Goal: Information Seeking & Learning: Learn about a topic

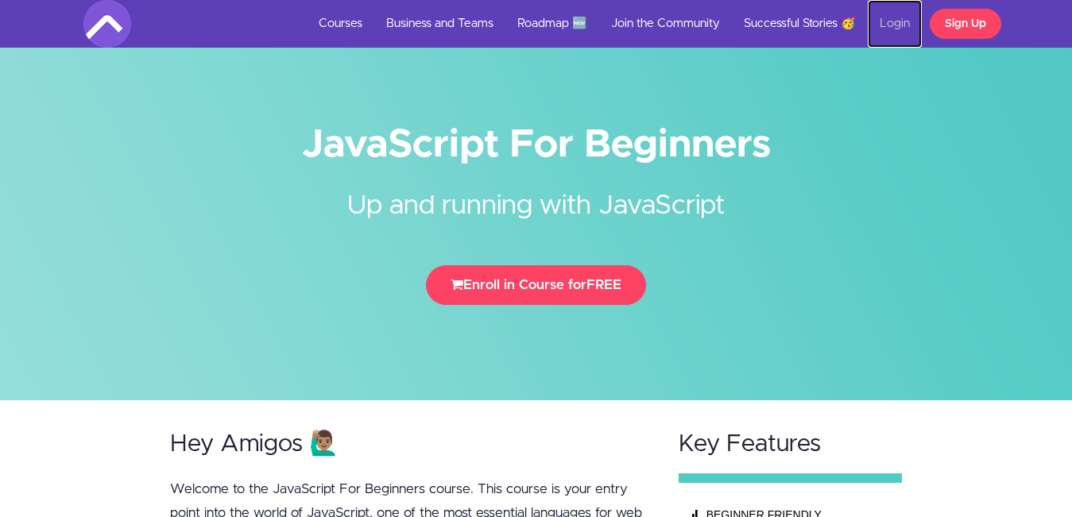
click at [881, 18] on link "Login" at bounding box center [895, 24] width 54 height 48
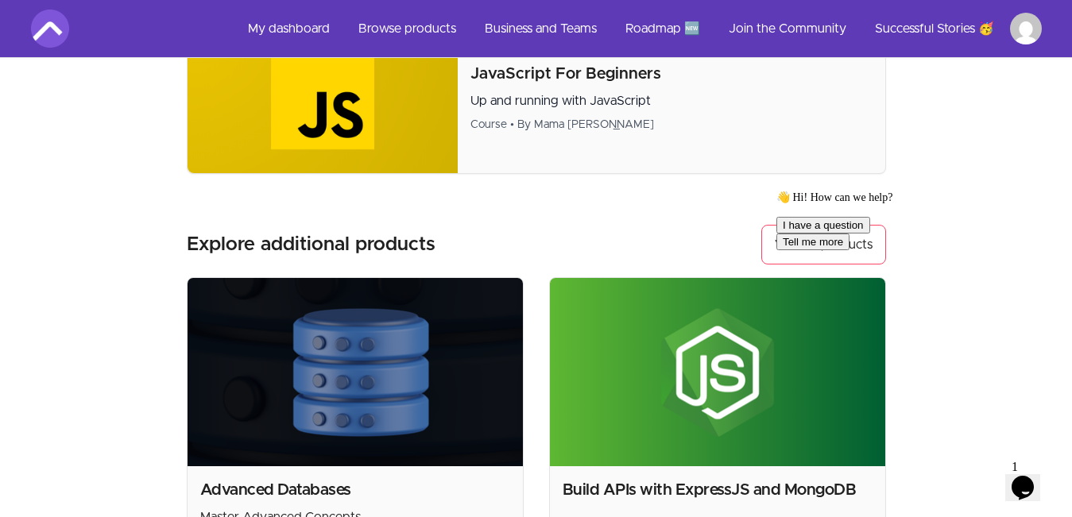
scroll to position [136, 0]
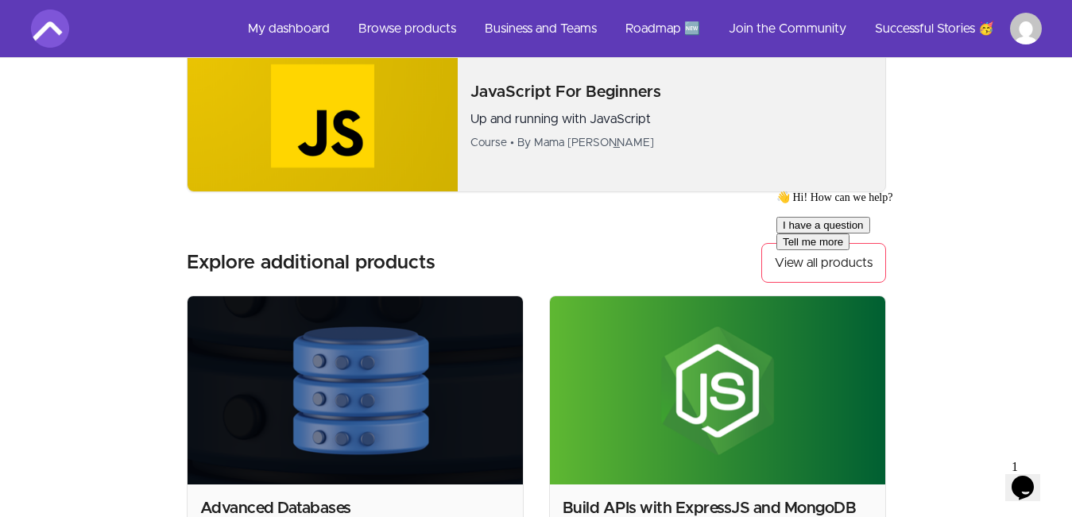
click at [541, 80] on div "JavaScript For Beginners Up and running with JavaScript Course • By Mama Samba …" at bounding box center [671, 115] width 427 height 95
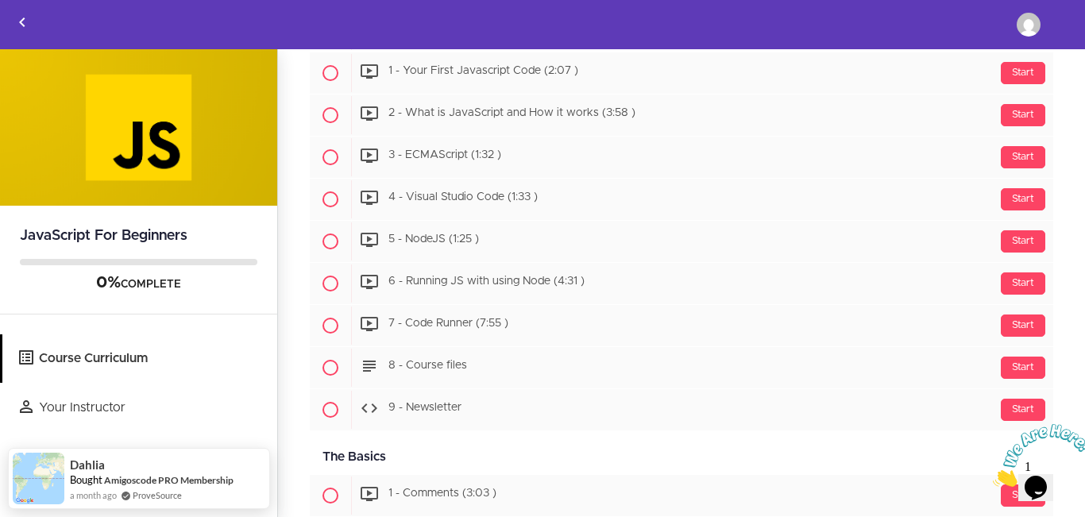
scroll to position [236, 0]
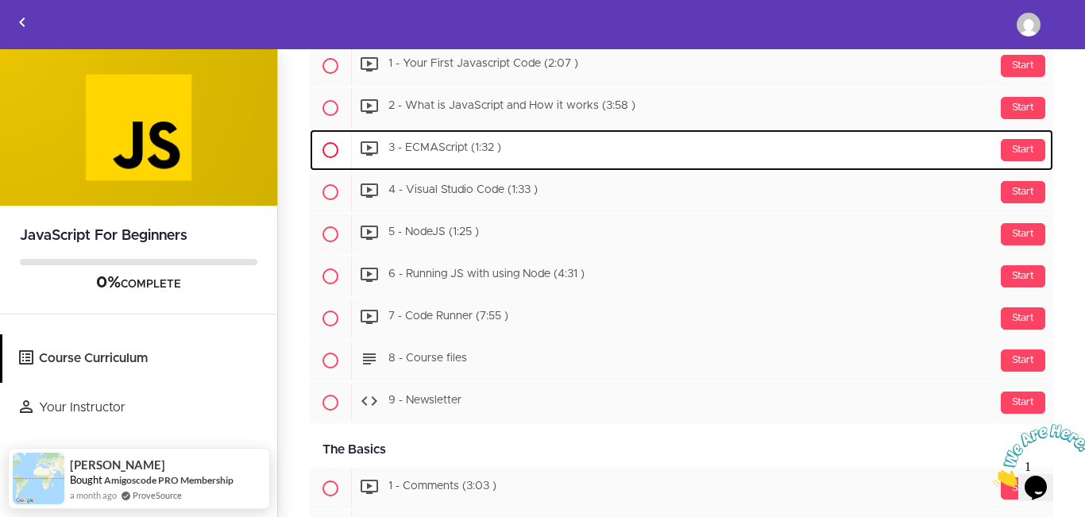
click at [439, 147] on span "3 - ECMAScript (1:32 )" at bounding box center [445, 148] width 113 height 11
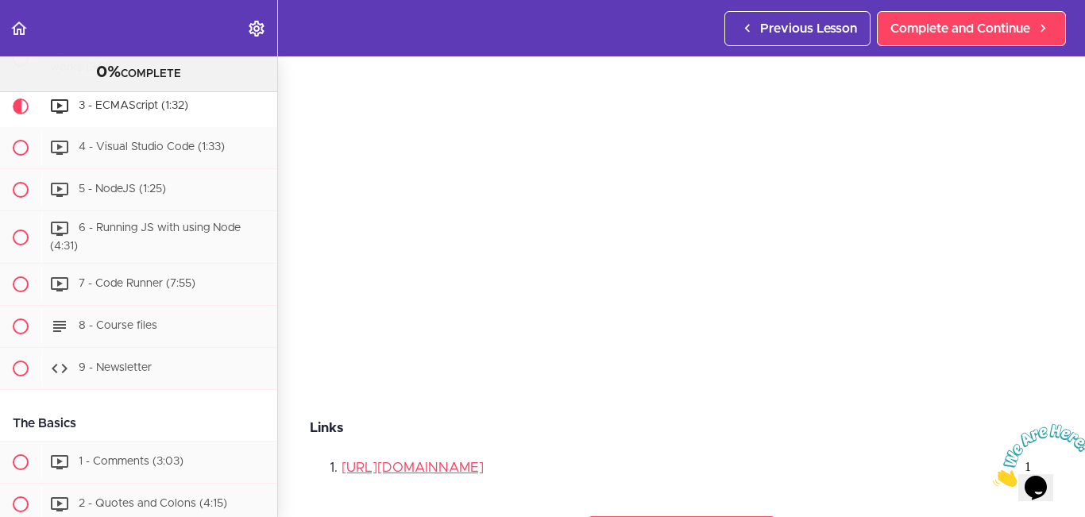
scroll to position [157, 0]
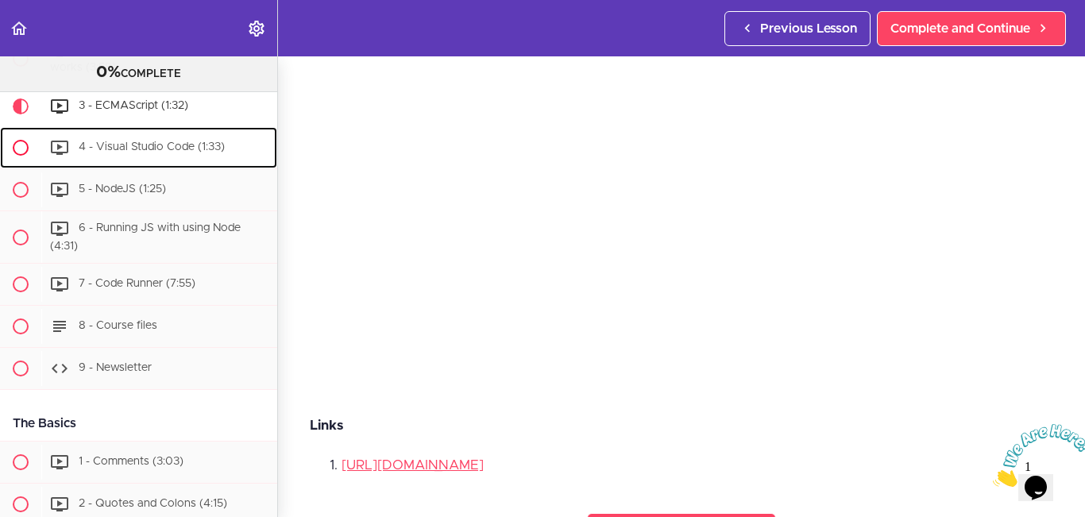
click at [124, 149] on div "4 - Visual Studio Code (1:33)" at bounding box center [159, 147] width 236 height 35
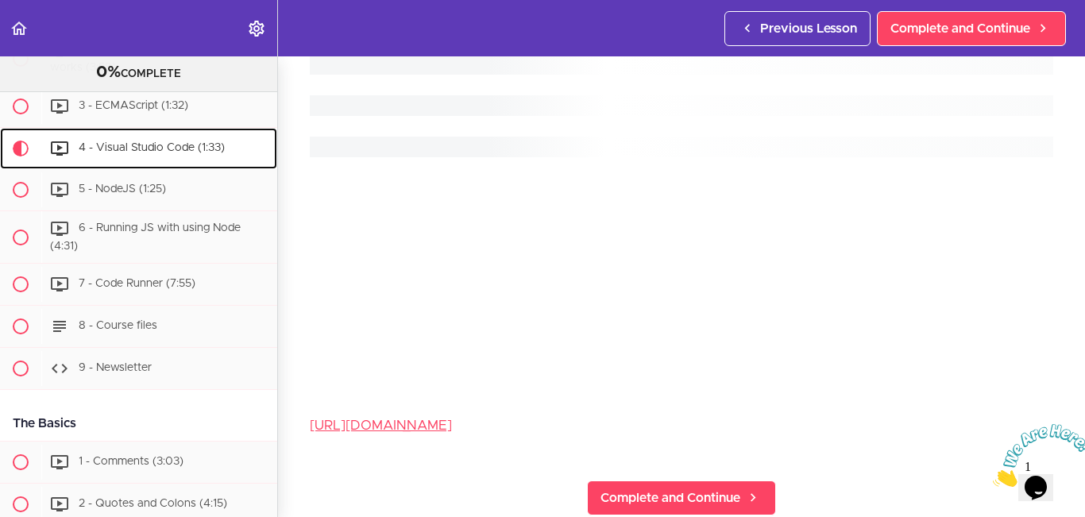
scroll to position [275, 0]
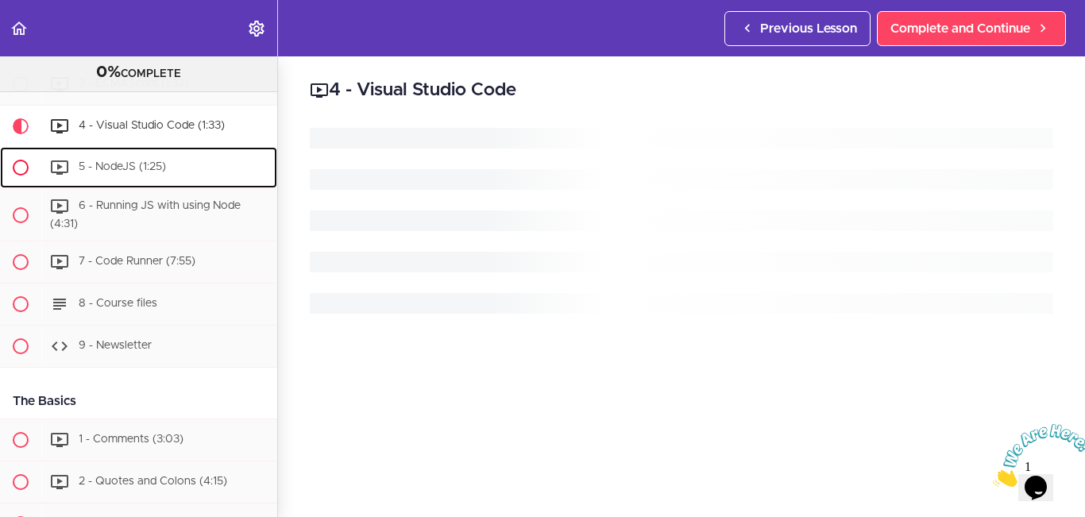
click at [162, 172] on span "5 - NodeJS (1:25)" at bounding box center [122, 166] width 87 height 11
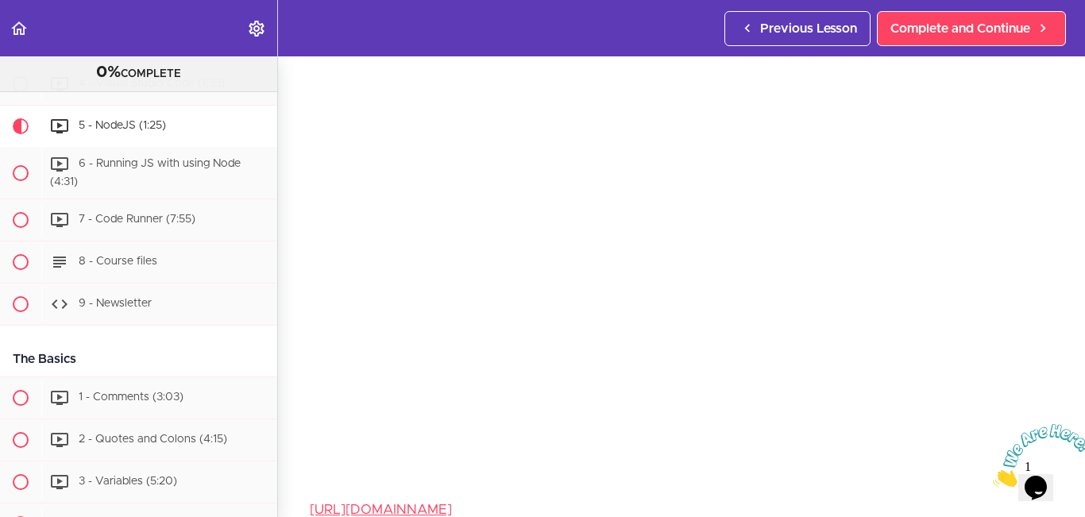
scroll to position [68, 0]
click at [116, 89] on span "4 - Visual Studio Code (1:33)" at bounding box center [152, 83] width 146 height 11
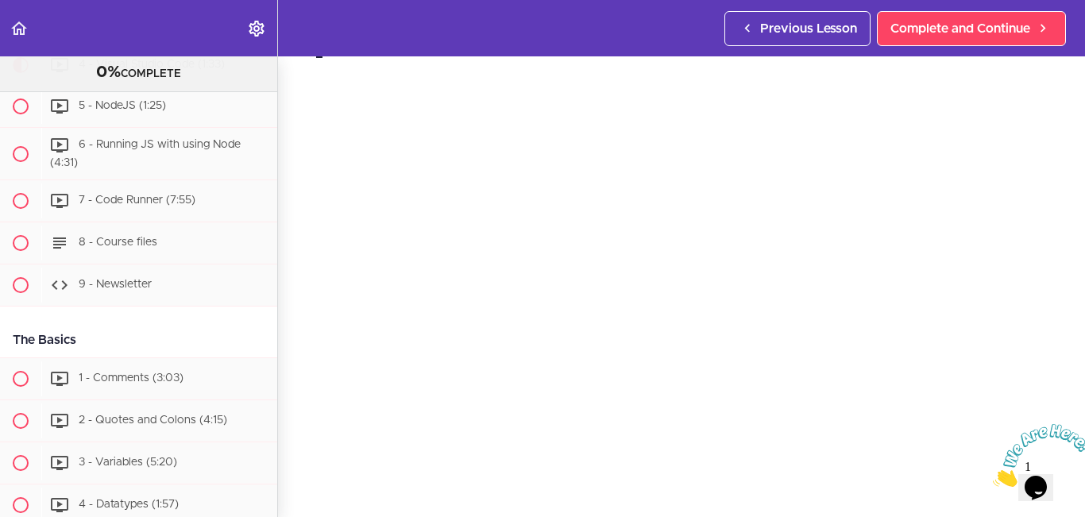
scroll to position [344, 0]
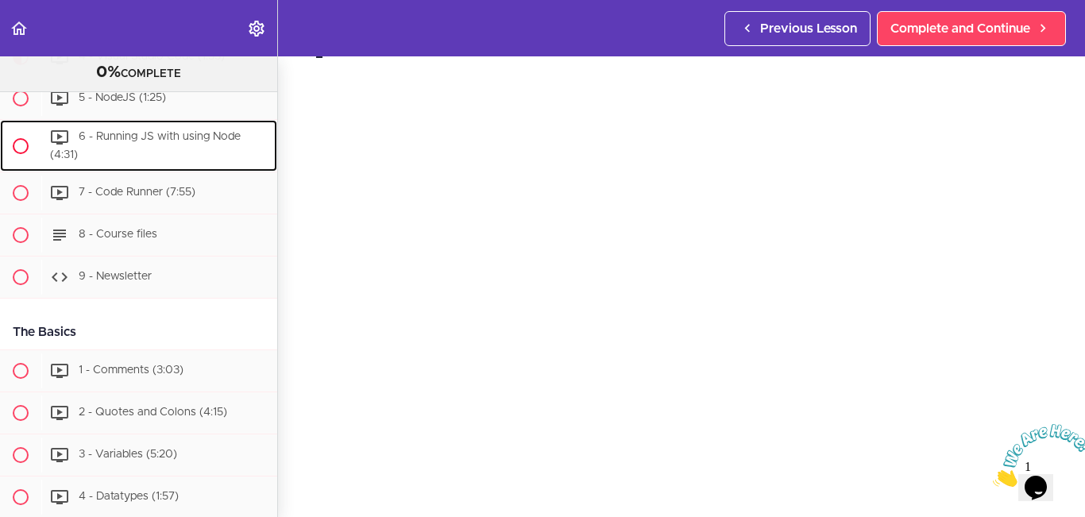
click at [176, 145] on span "6 - Running JS with using Node (4:31)" at bounding box center [145, 145] width 191 height 29
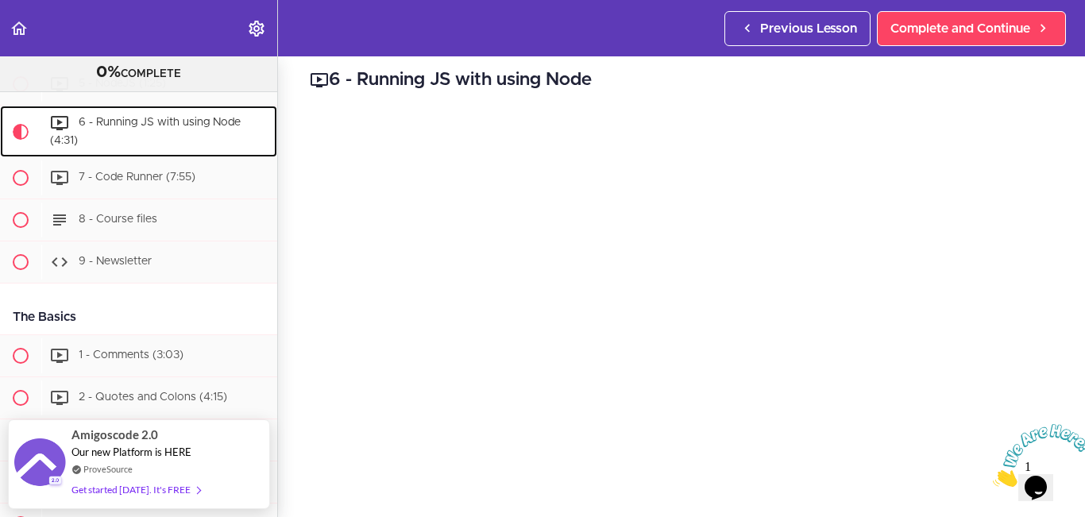
scroll to position [20, 0]
